Goal: Contribute content

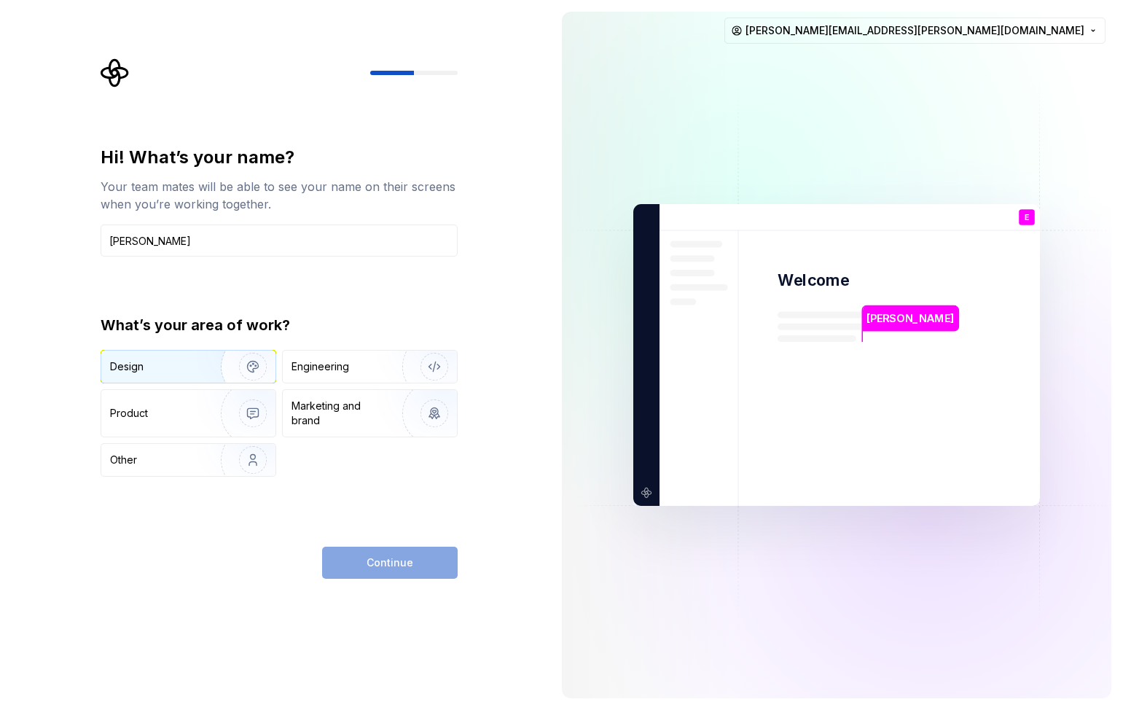
type input "[PERSON_NAME]"
click at [199, 370] on img "button" at bounding box center [243, 367] width 93 height 98
click at [388, 546] on div "Hi! What’s your name? Your team mates will be able to see your name on their sc…" at bounding box center [279, 362] width 357 height 433
click at [391, 566] on span "Continue" at bounding box center [390, 562] width 47 height 15
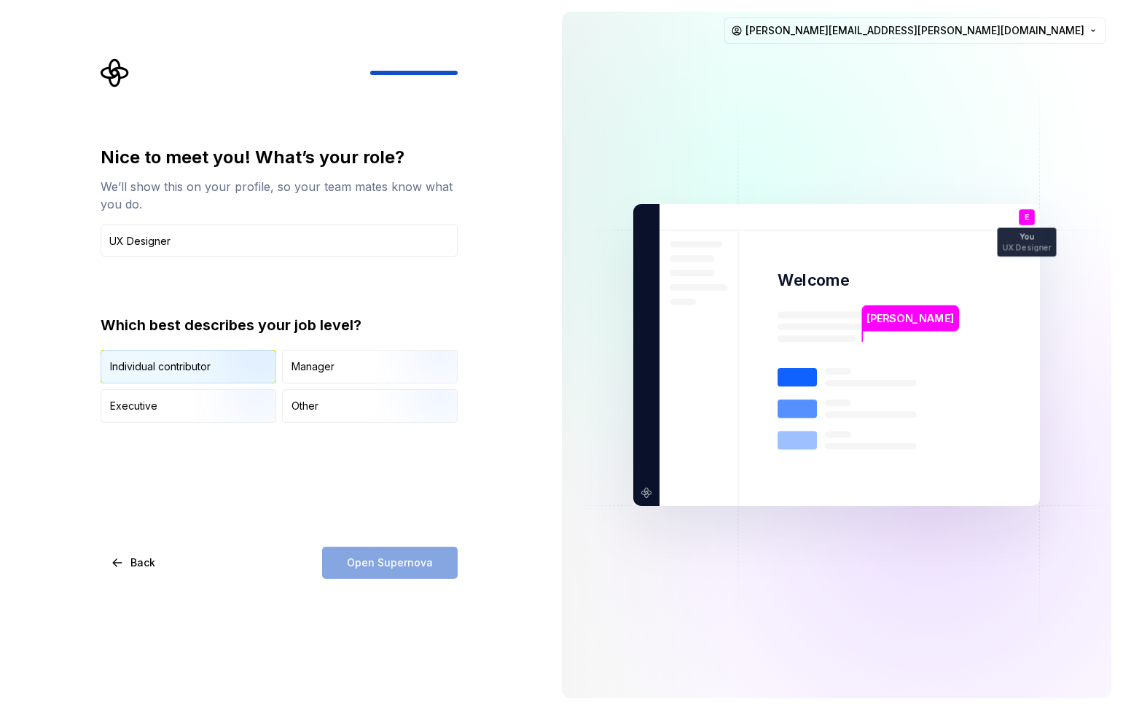
type input "UX Designer"
click at [222, 370] on img "button" at bounding box center [240, 385] width 93 height 98
click at [396, 566] on span "Open Supernova" at bounding box center [390, 562] width 86 height 15
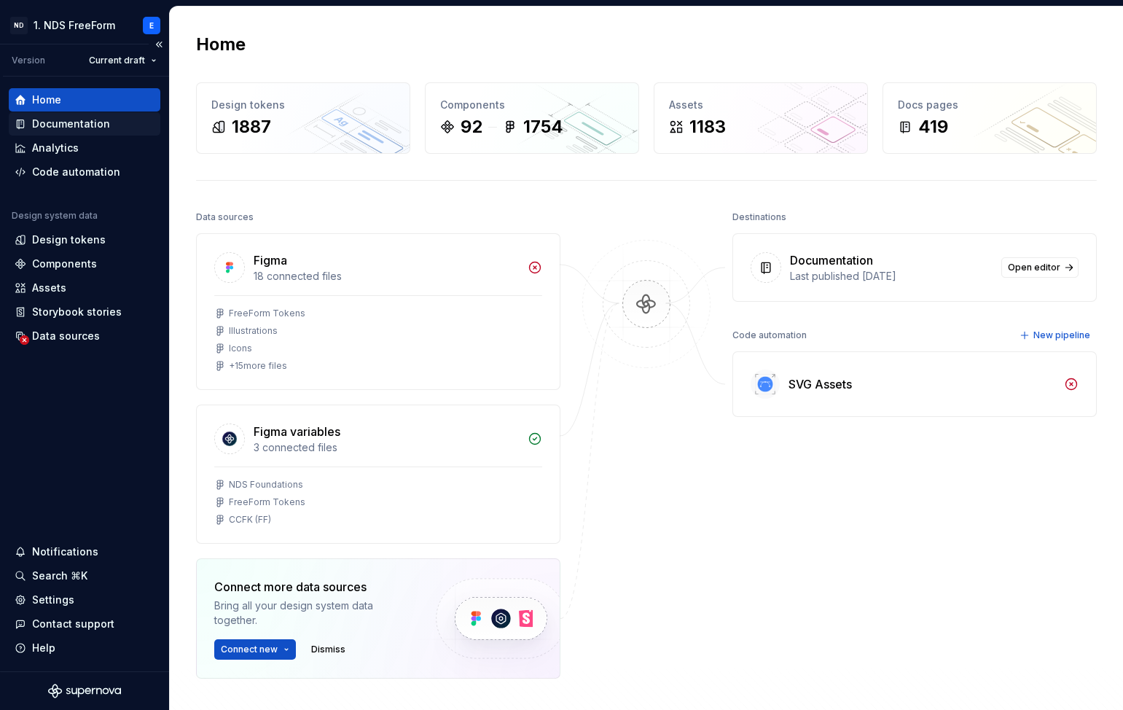
click at [75, 120] on div "Documentation" at bounding box center [71, 124] width 78 height 15
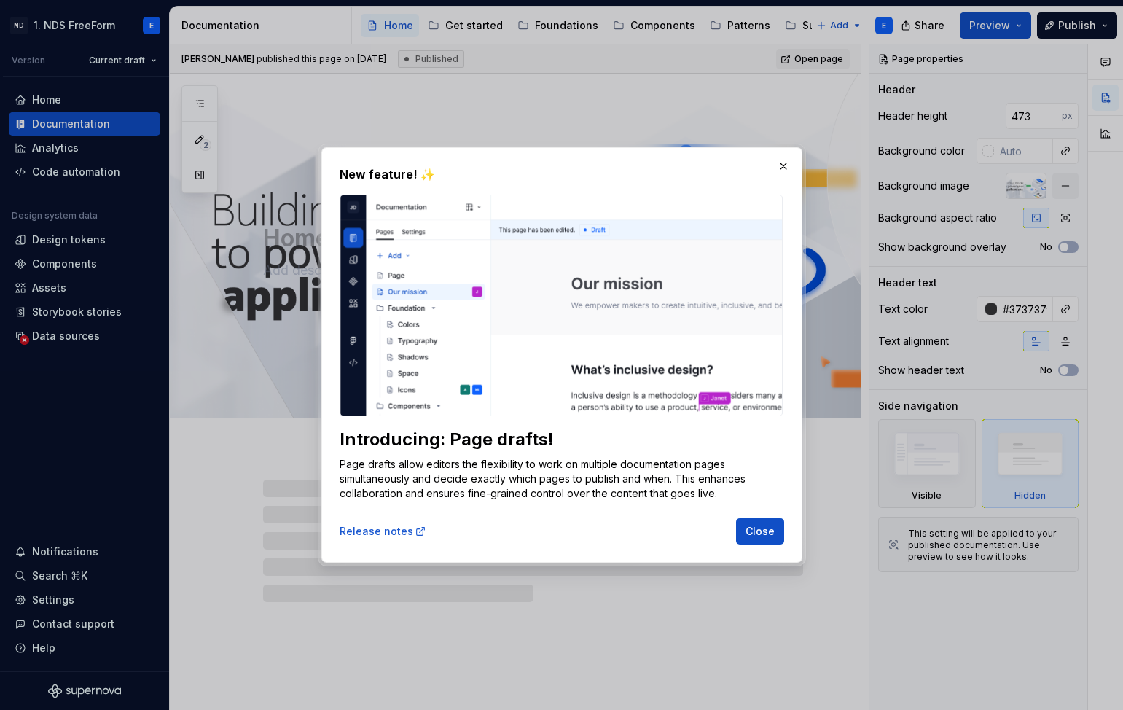
click at [772, 160] on div "New feature! ✨ Introducing: Page drafts! Page drafts allow editors the flexibil…" at bounding box center [561, 354] width 481 height 415
click at [781, 163] on button "button" at bounding box center [783, 166] width 20 height 20
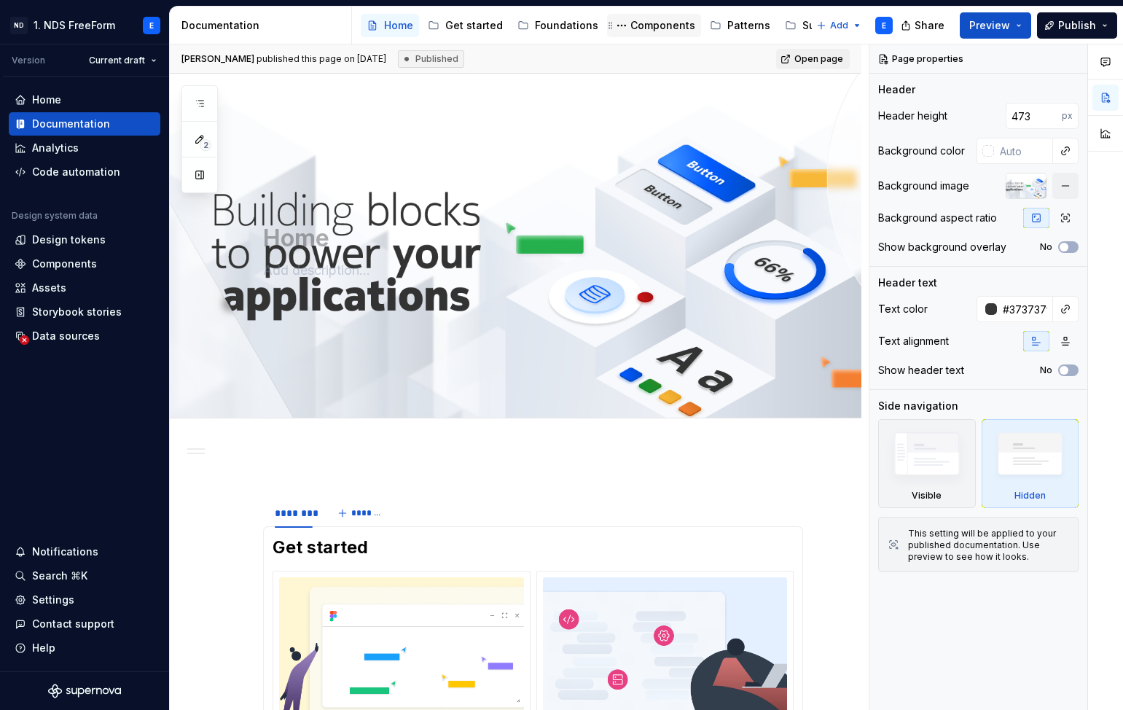
click at [643, 15] on div "Components" at bounding box center [654, 25] width 94 height 23
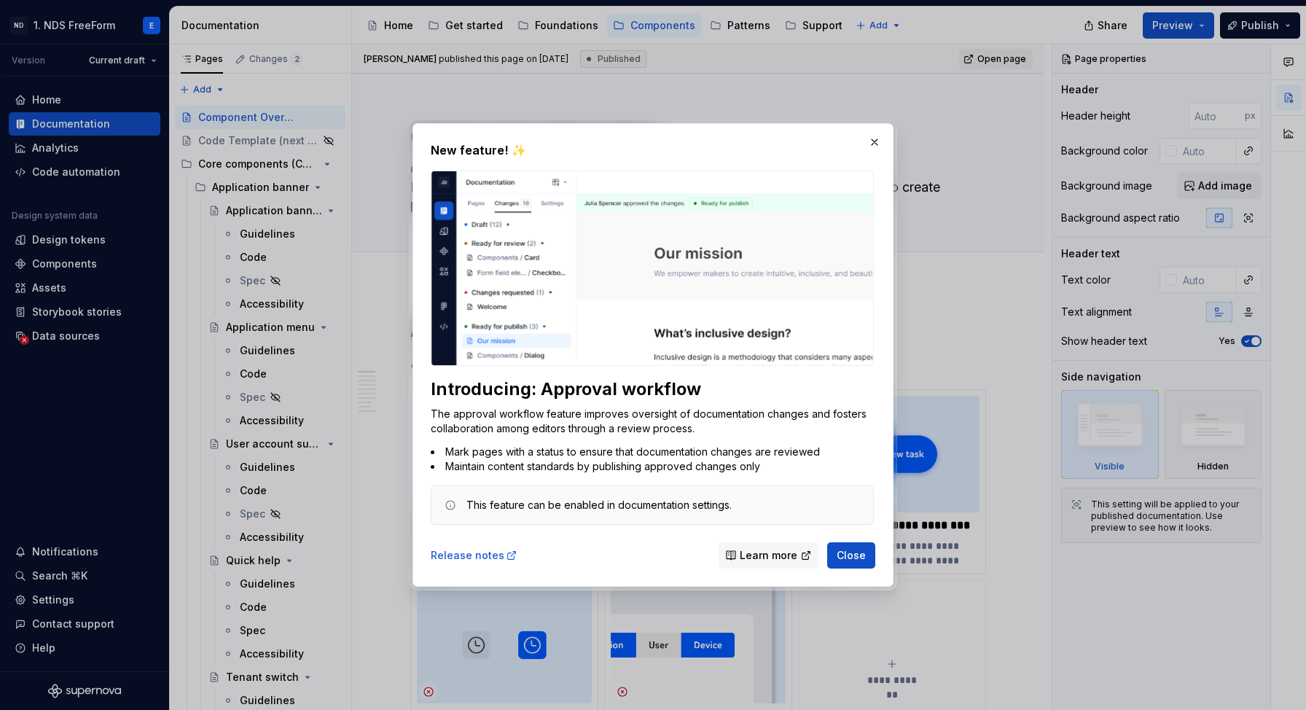
type textarea "*"
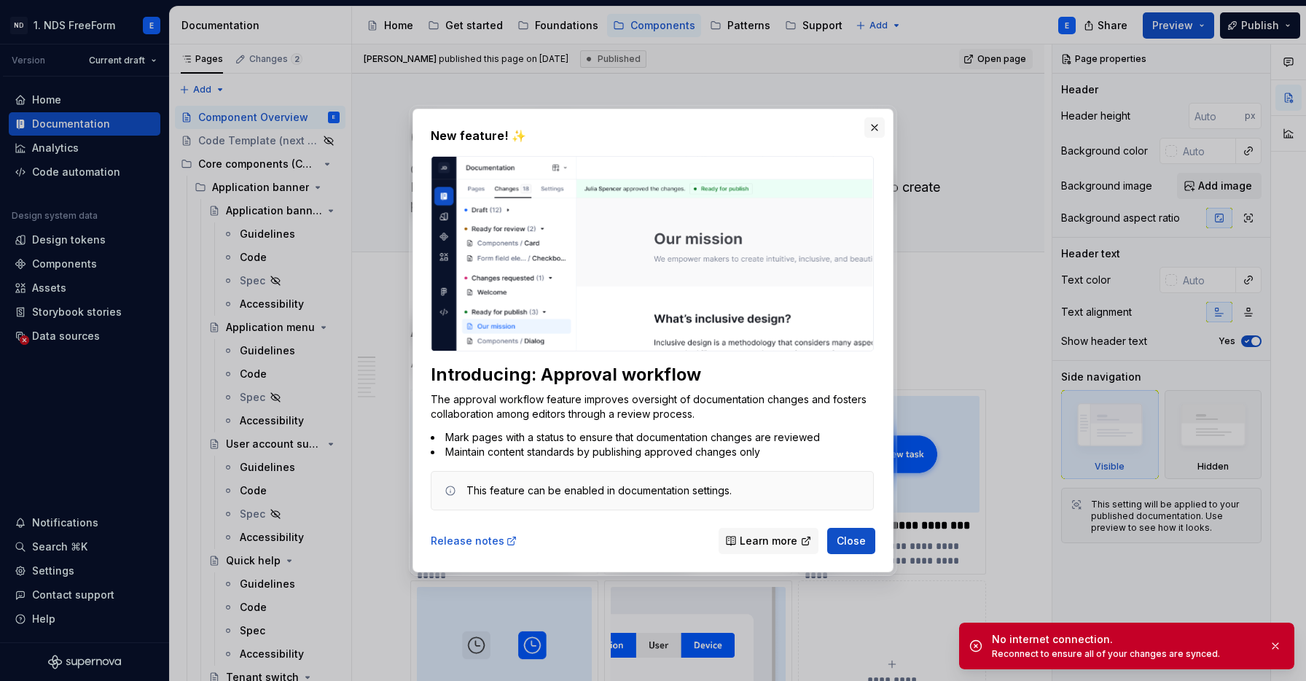
click at [880, 126] on button "button" at bounding box center [874, 127] width 20 height 20
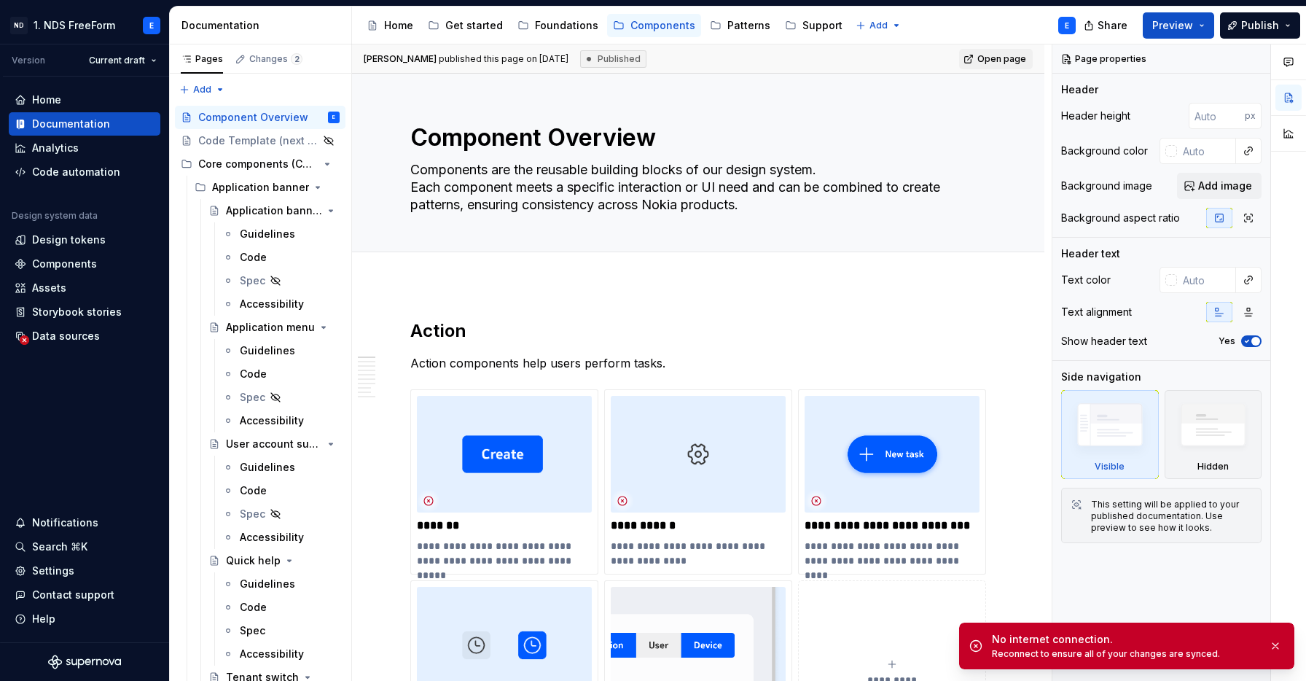
scroll to position [149, 0]
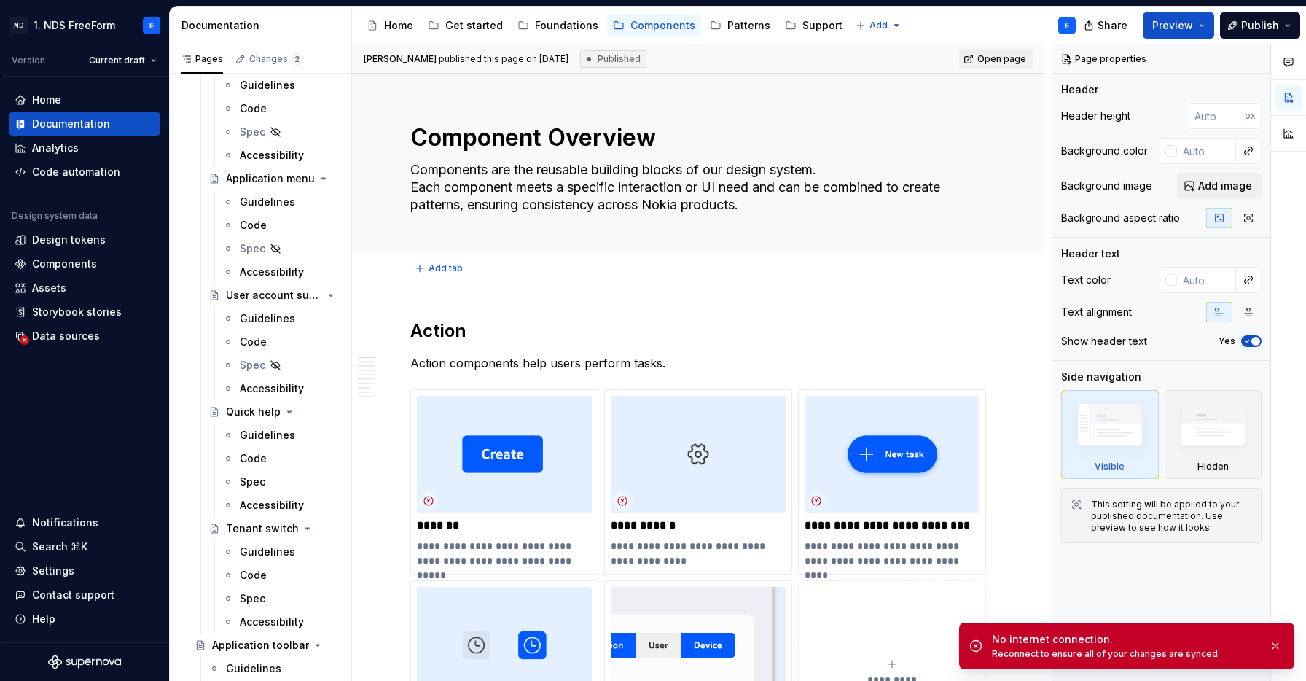
type textarea "*"
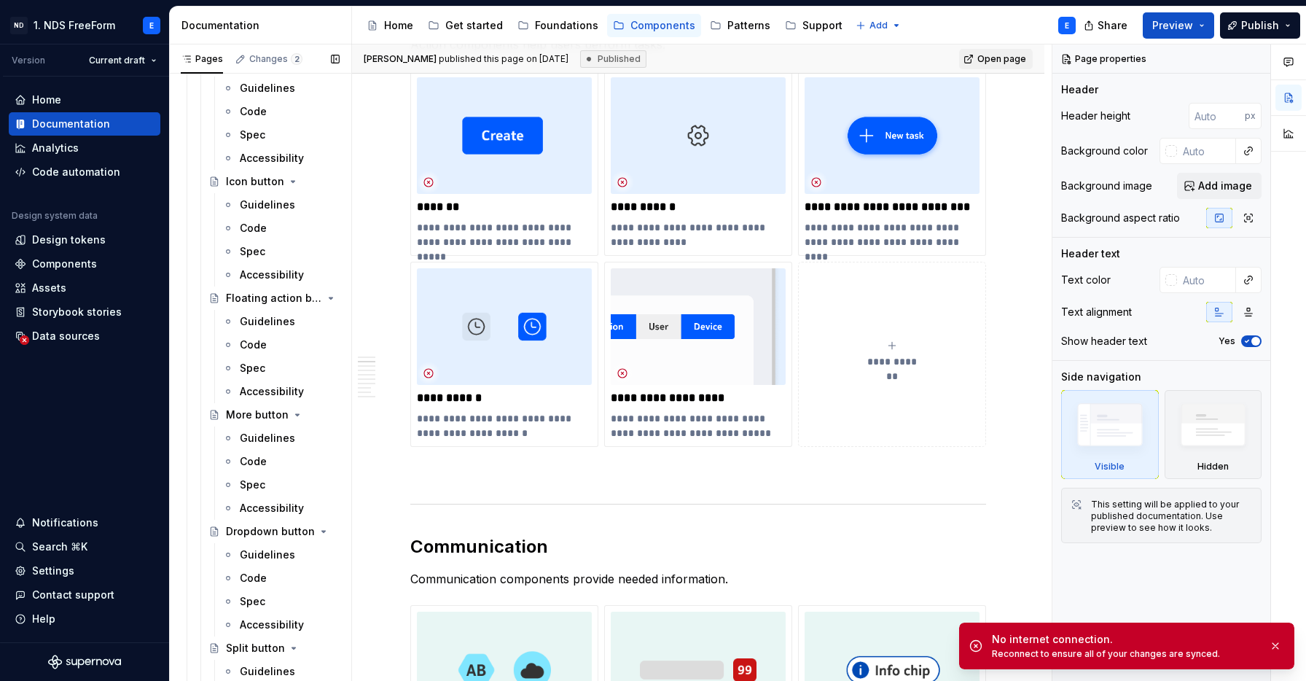
scroll to position [0, 0]
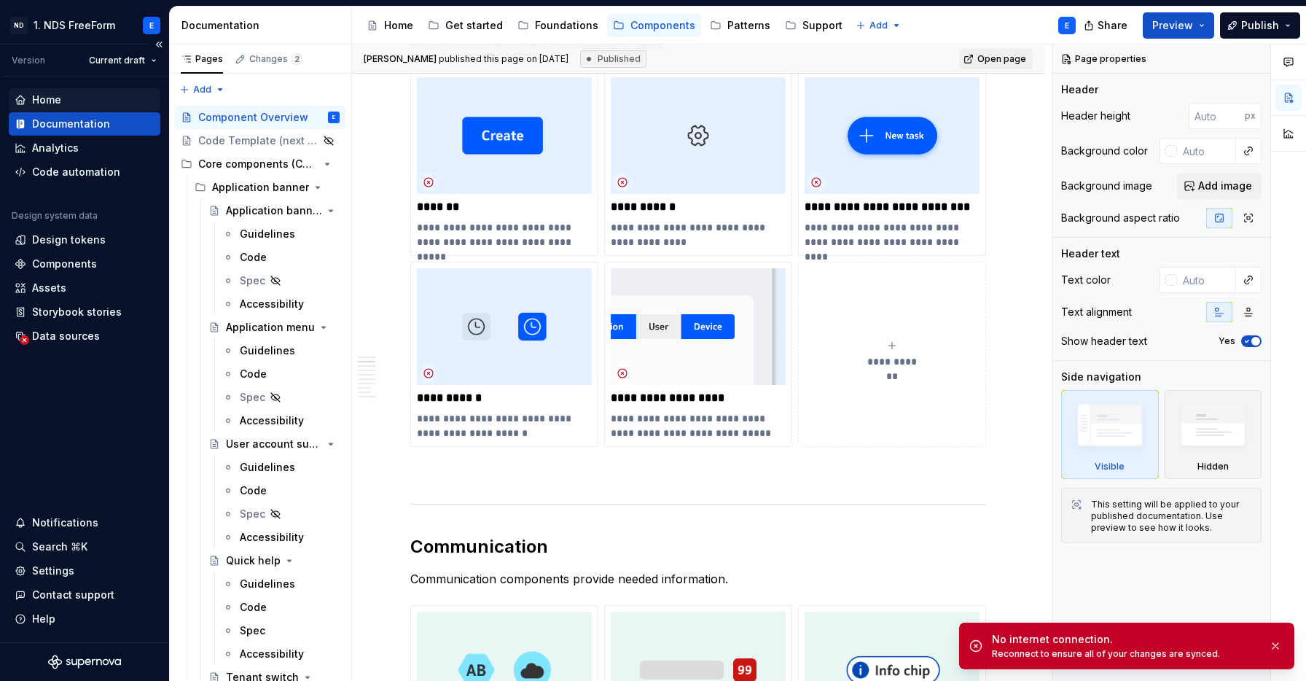
click at [61, 98] on div "Home" at bounding box center [85, 100] width 140 height 15
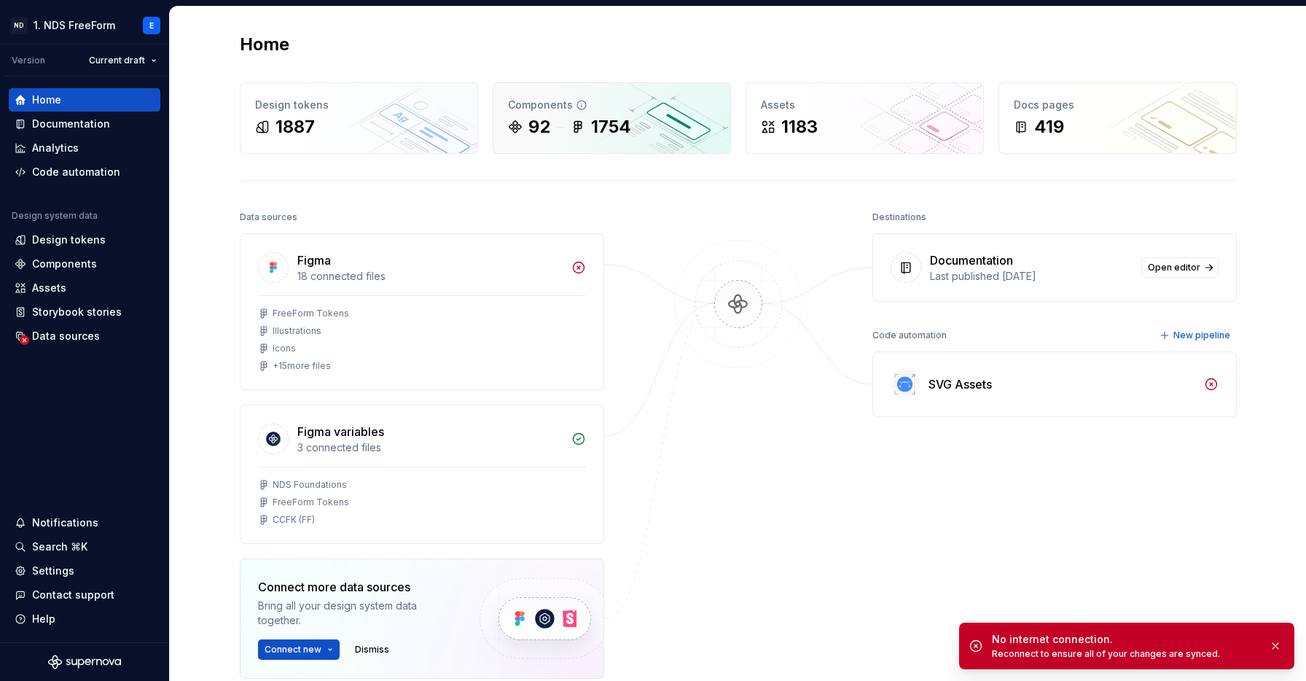
click at [561, 126] on div "92 1754" at bounding box center [612, 126] width 208 height 23
